Goal: Find specific page/section: Find specific page/section

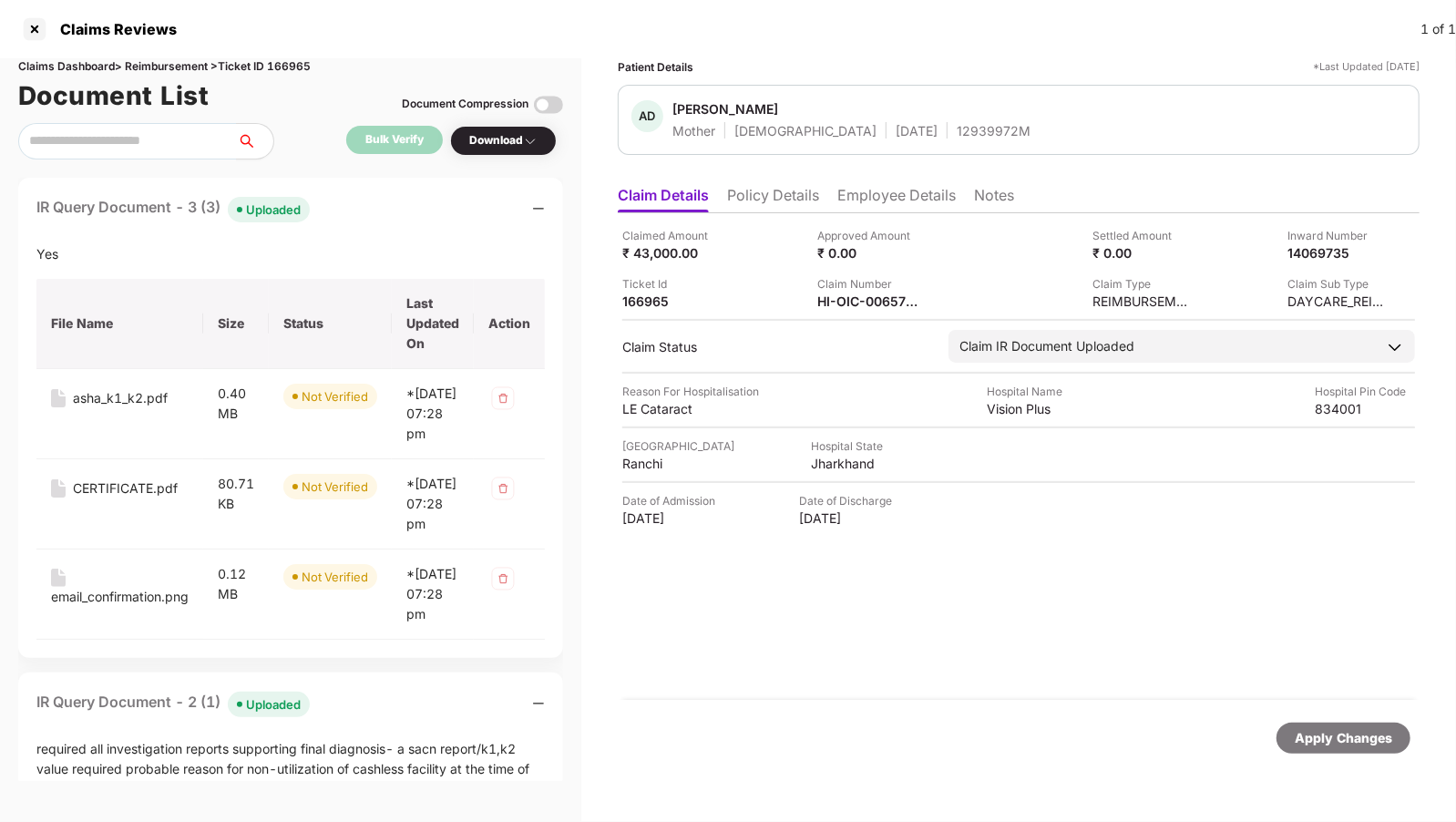
scroll to position [406, 0]
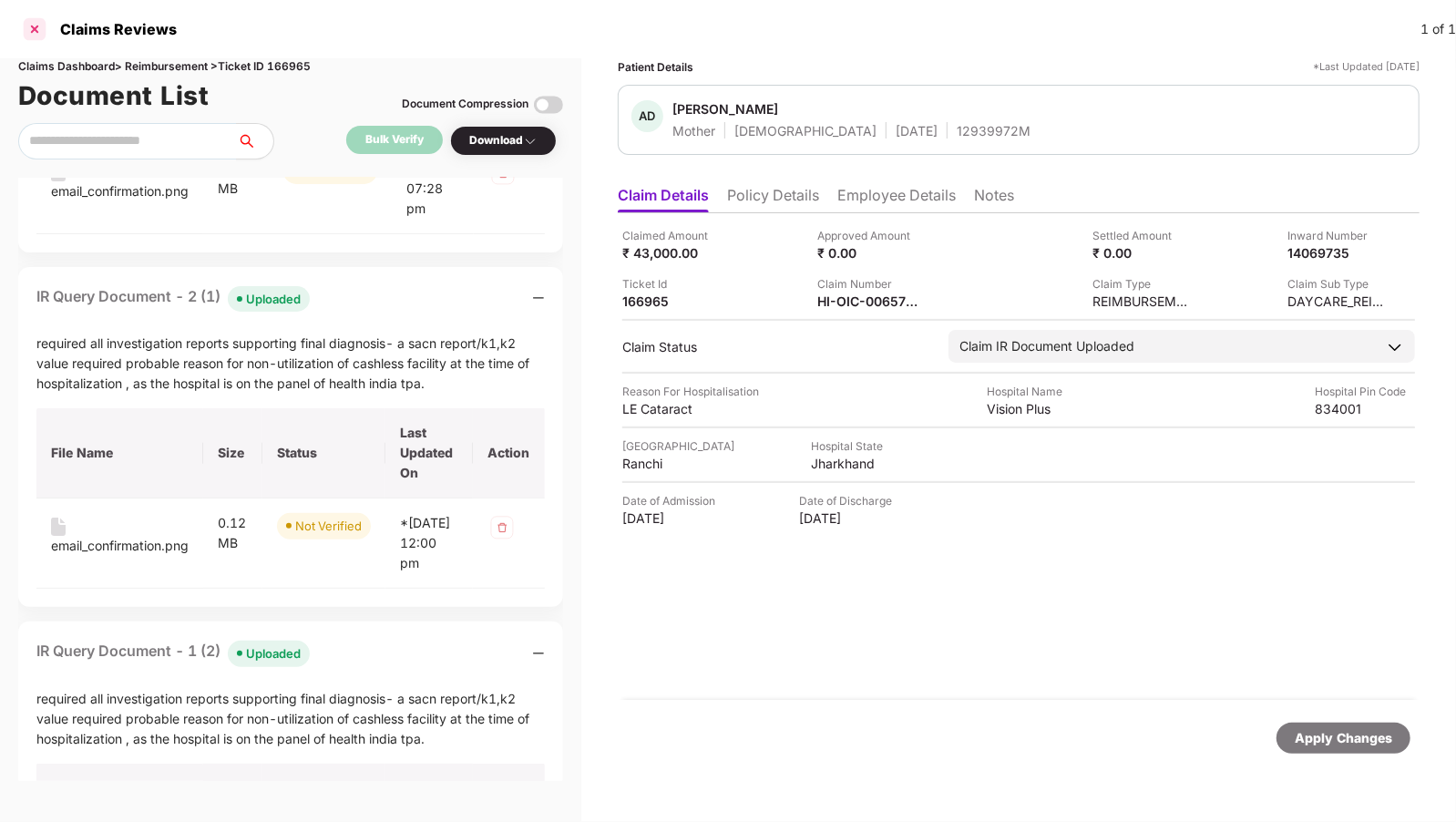
click at [31, 33] on div at bounding box center [34, 29] width 29 height 29
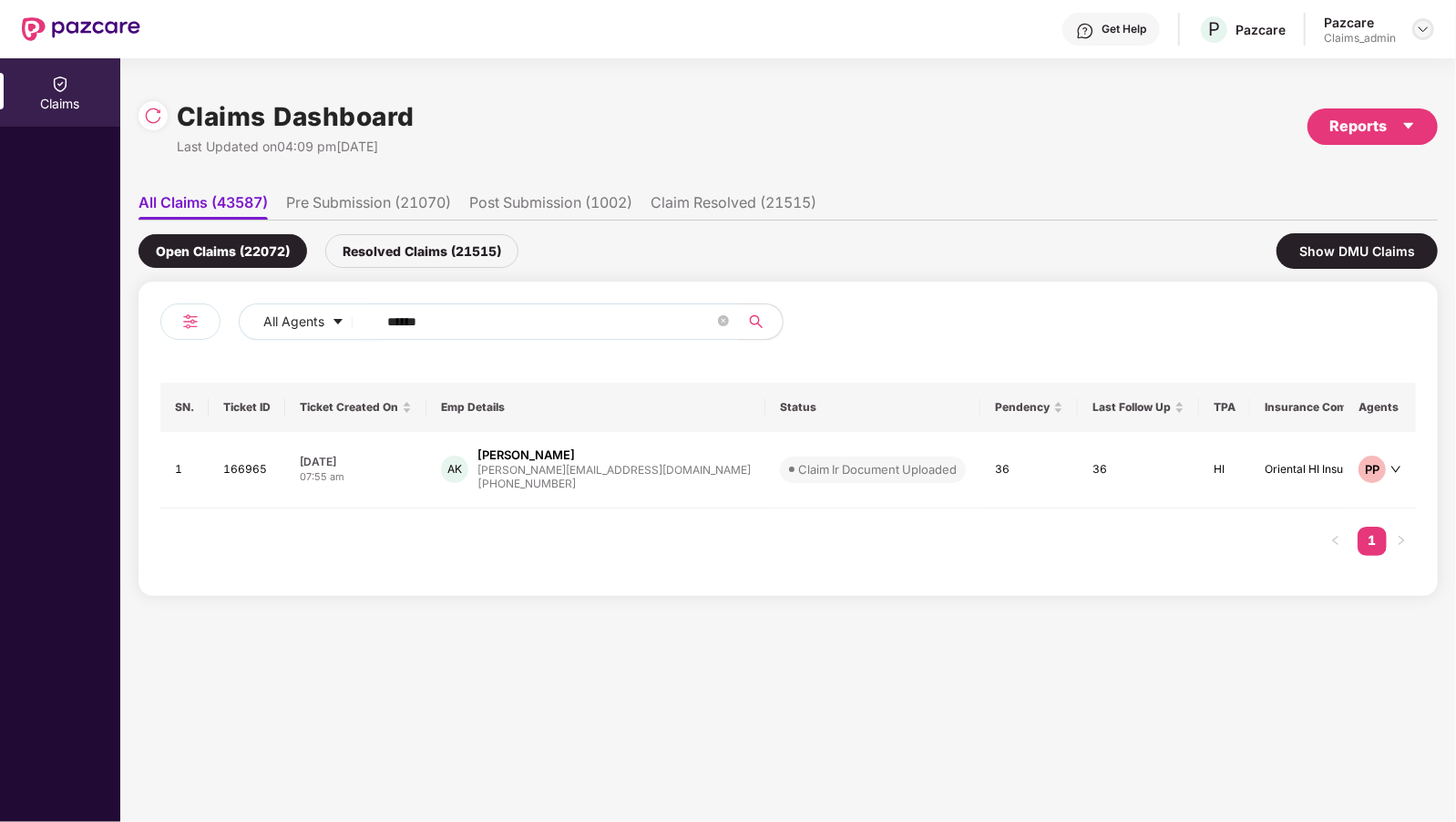
click at [1421, 31] on img at bounding box center [1423, 29] width 15 height 15
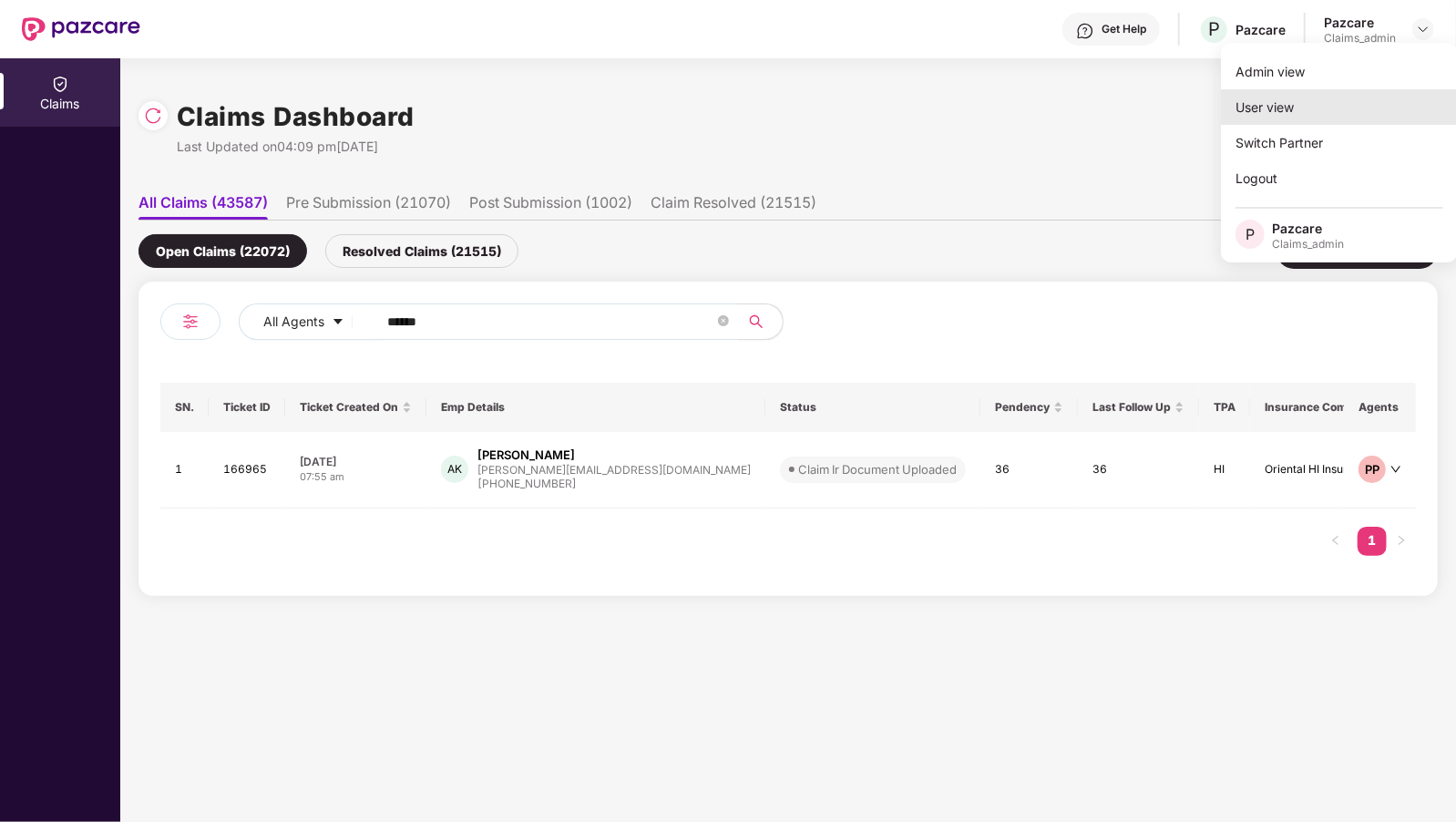
click at [1254, 104] on div "User view" at bounding box center [1339, 107] width 237 height 35
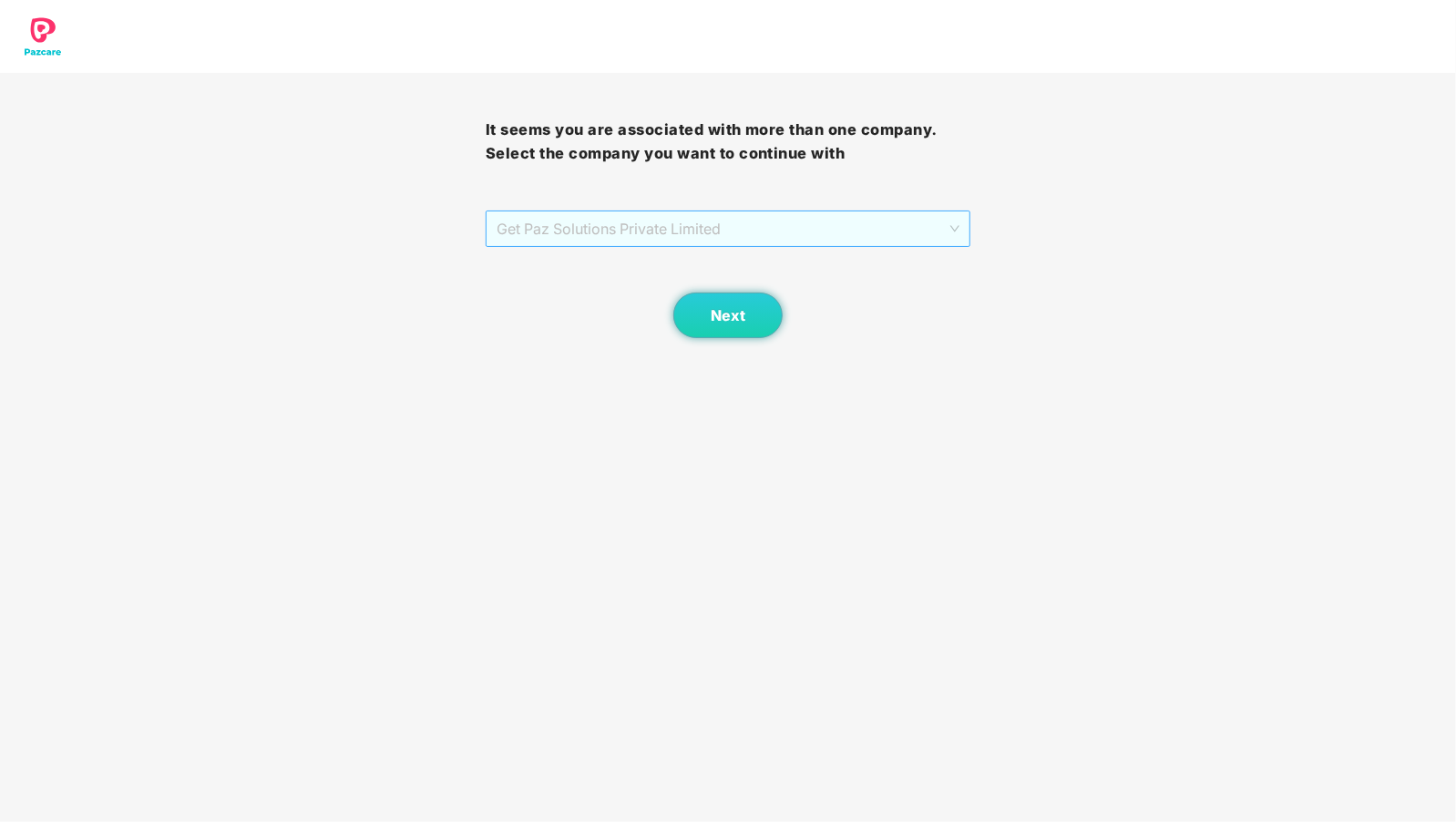
click at [561, 228] on span "Get Paz Solutions Private Limited" at bounding box center [728, 229] width 464 height 35
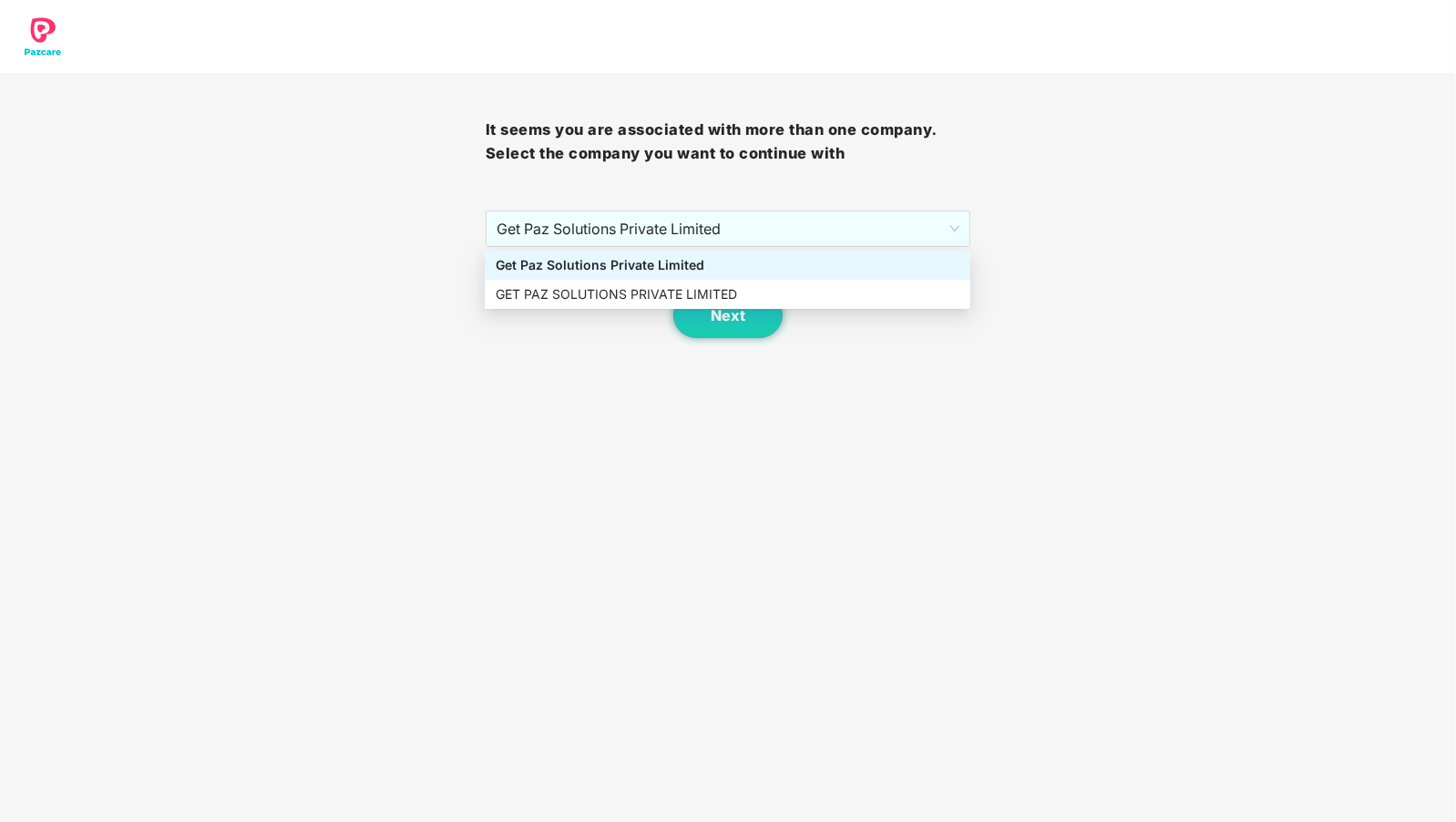
click at [458, 339] on body "It seems you are associated with more than one company. Select the company you …" at bounding box center [728, 411] width 1456 height 822
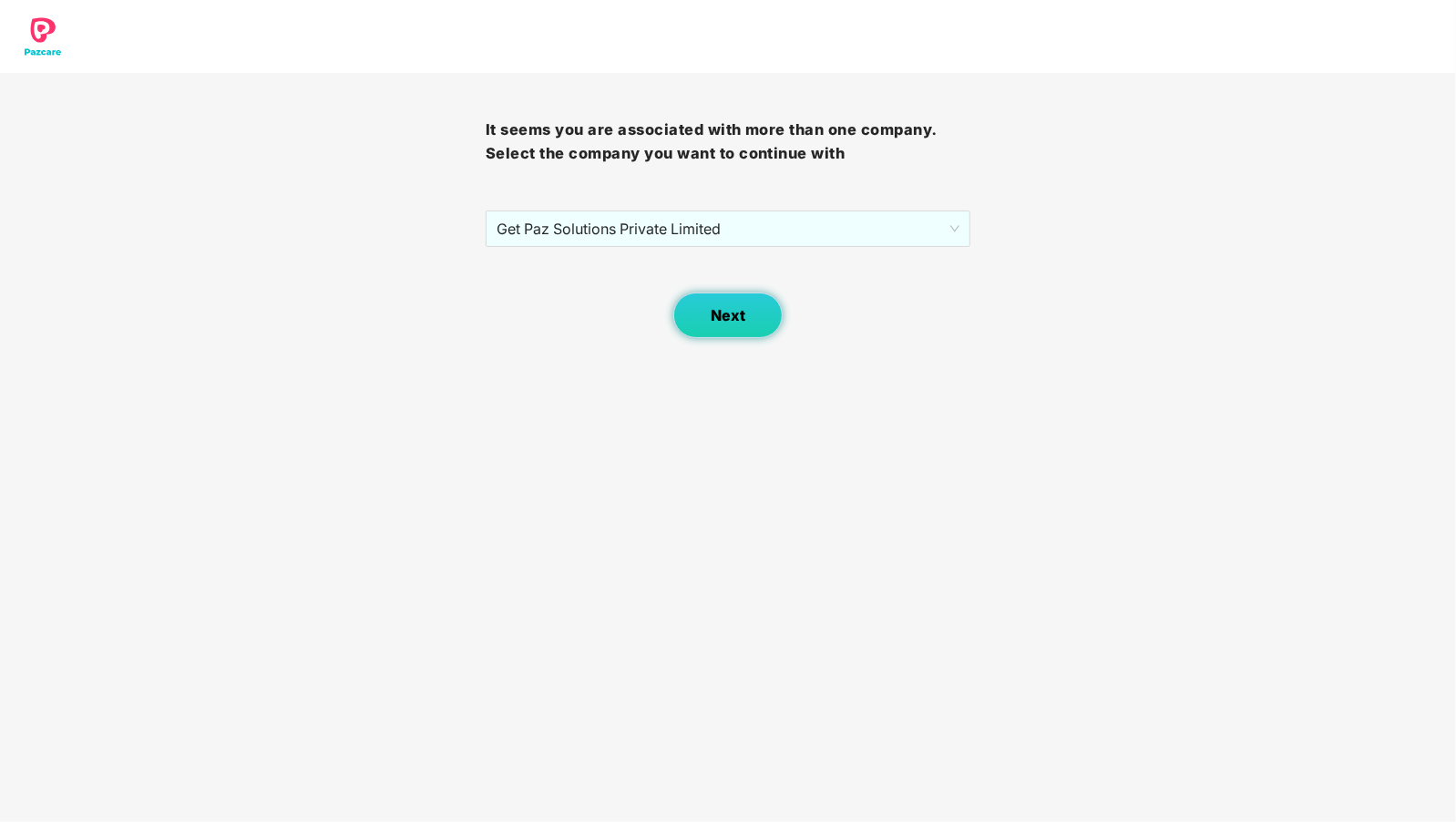
click at [724, 325] on button "Next" at bounding box center [728, 315] width 109 height 46
